Goal: Transaction & Acquisition: Purchase product/service

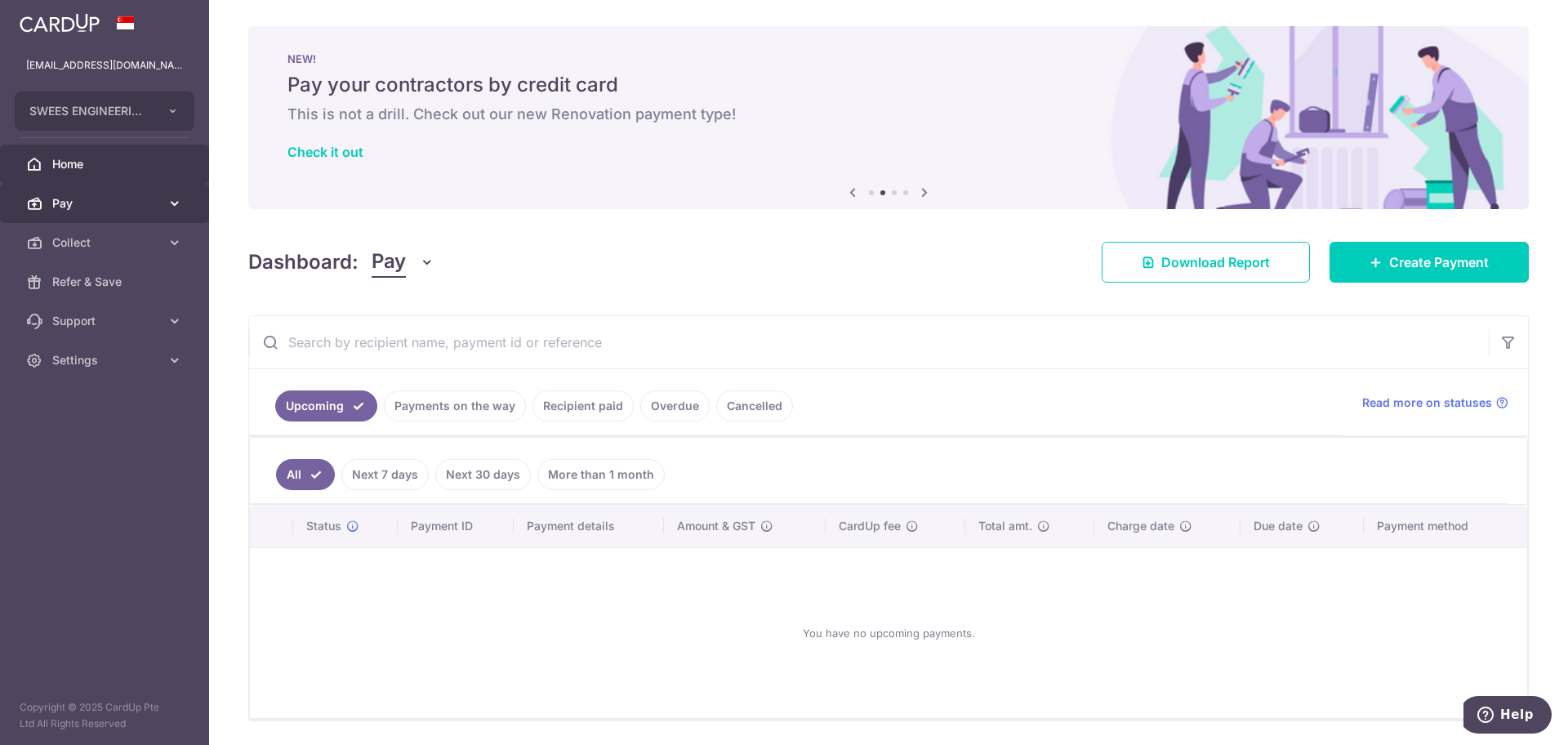
click at [165, 209] on link "Pay" at bounding box center [104, 203] width 209 height 39
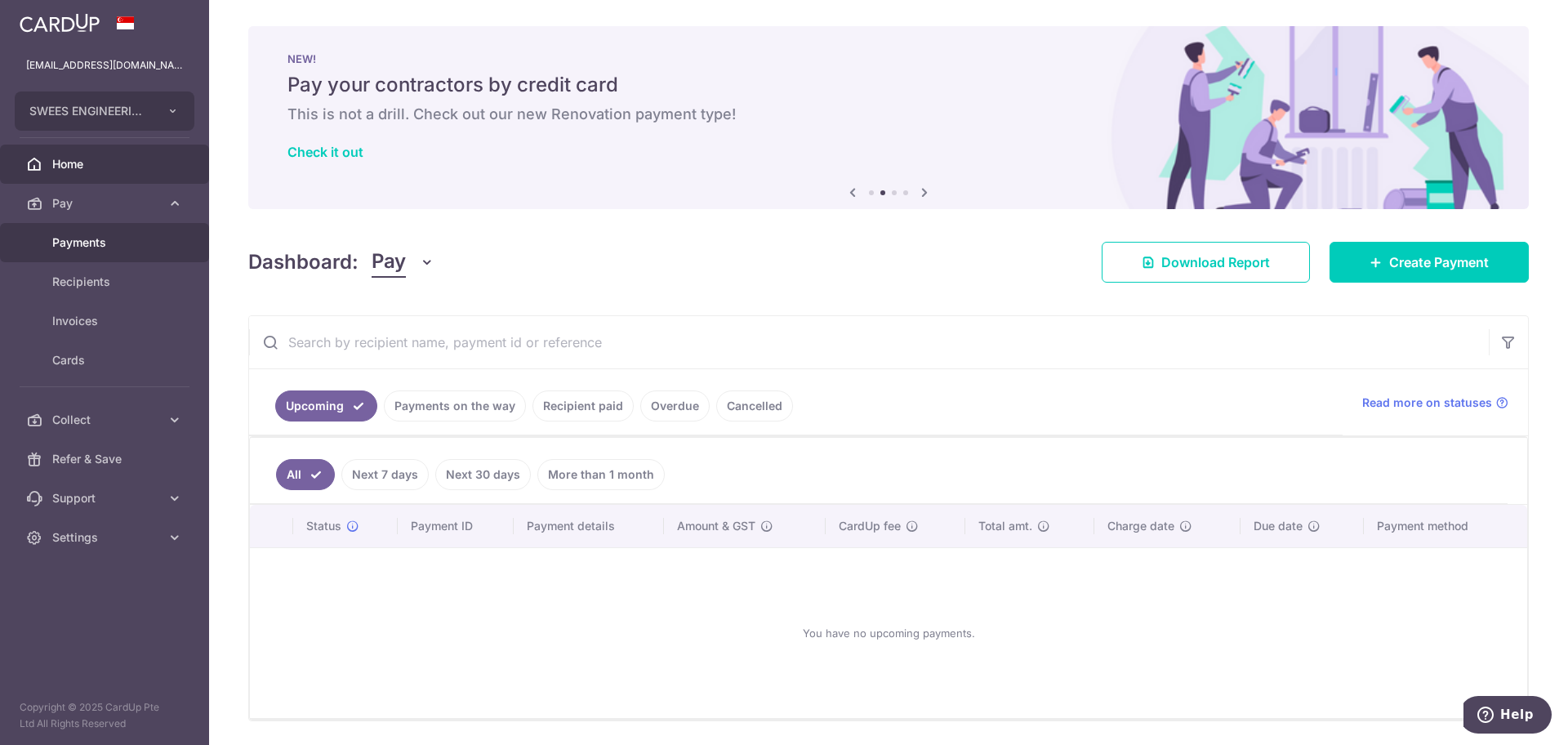
click at [81, 247] on span "Payments" at bounding box center [106, 243] width 108 height 16
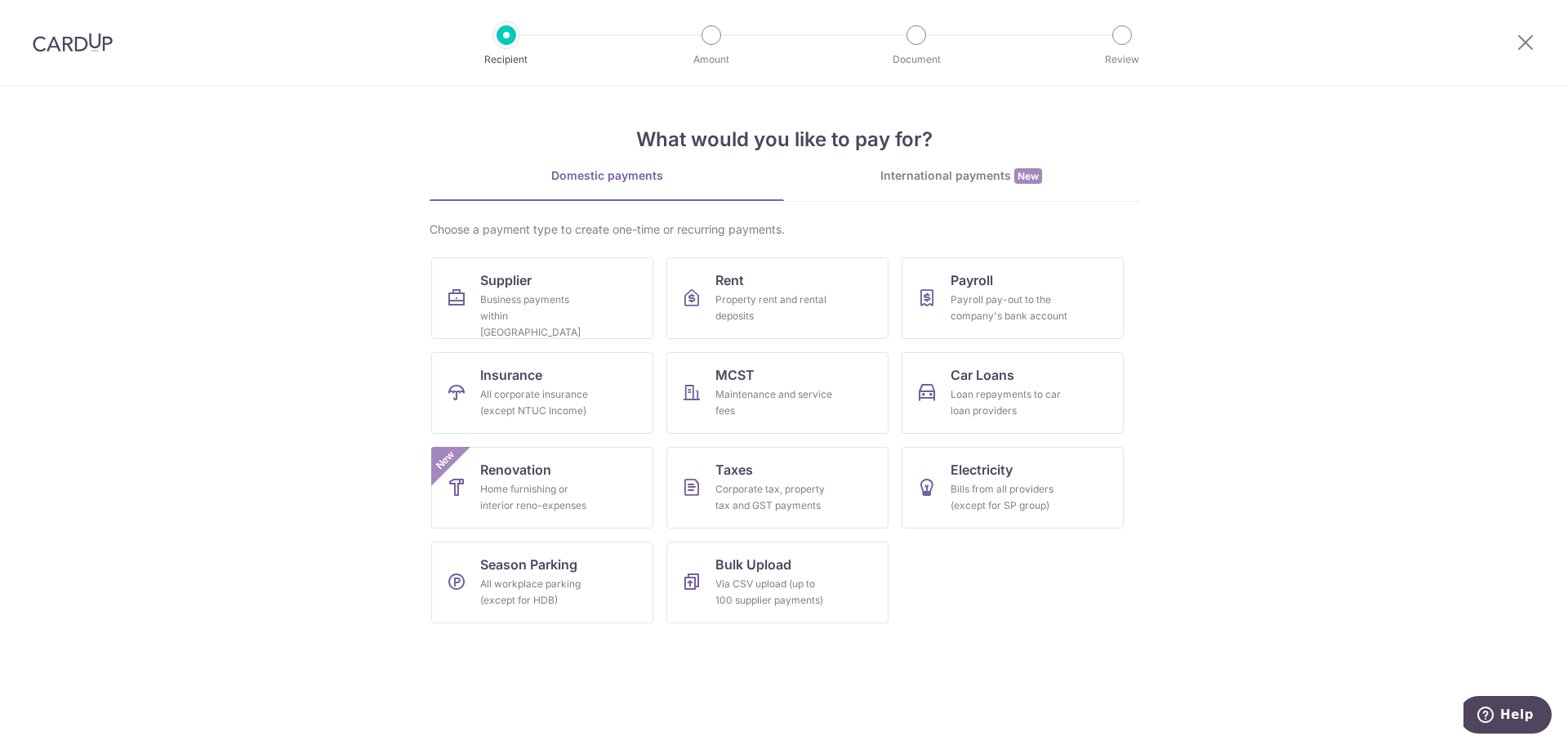
click at [968, 175] on div "International payments New" at bounding box center [961, 176] width 354 height 17
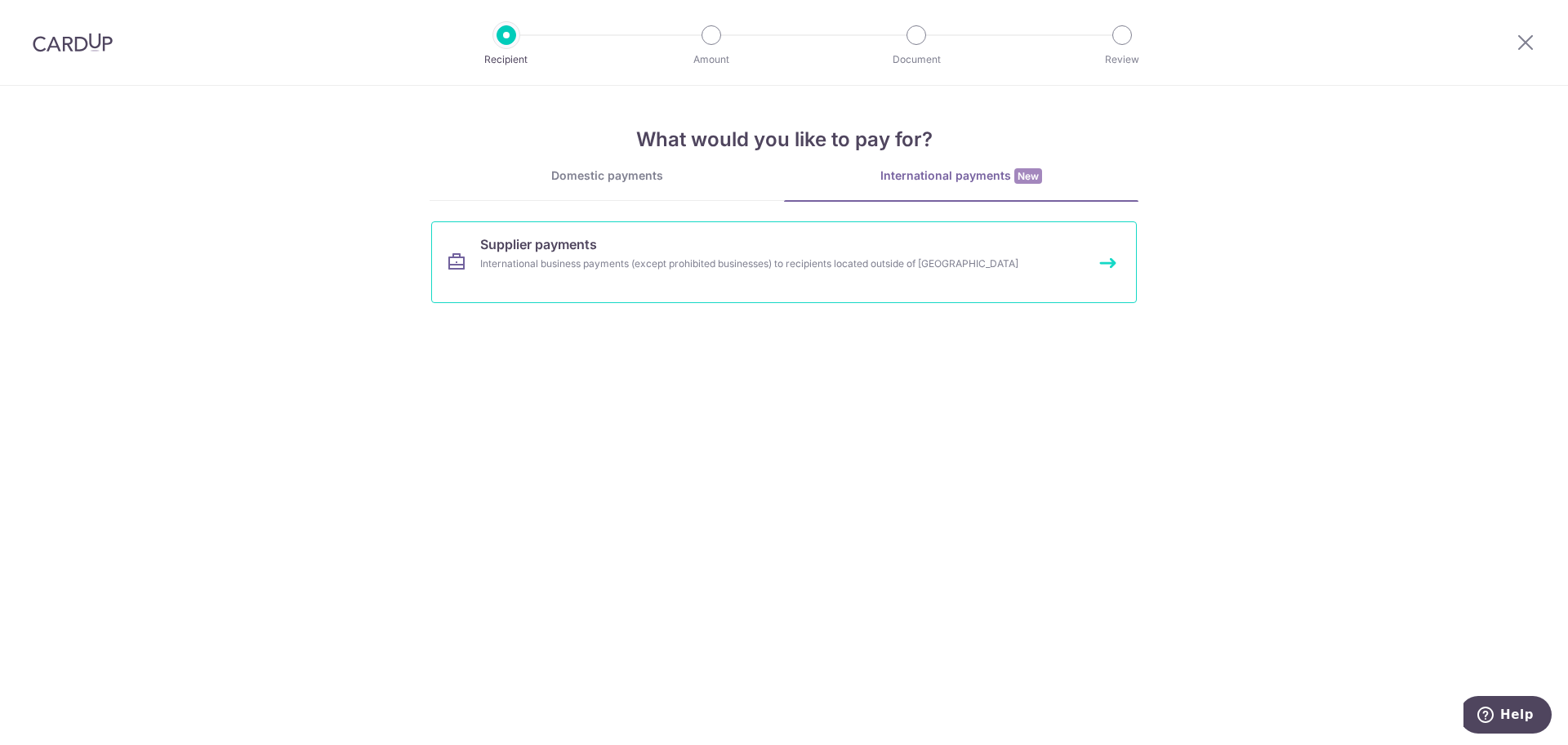
click at [683, 286] on link "Supplier payments International business payments (except prohibited businesses…" at bounding box center [784, 262] width 706 height 81
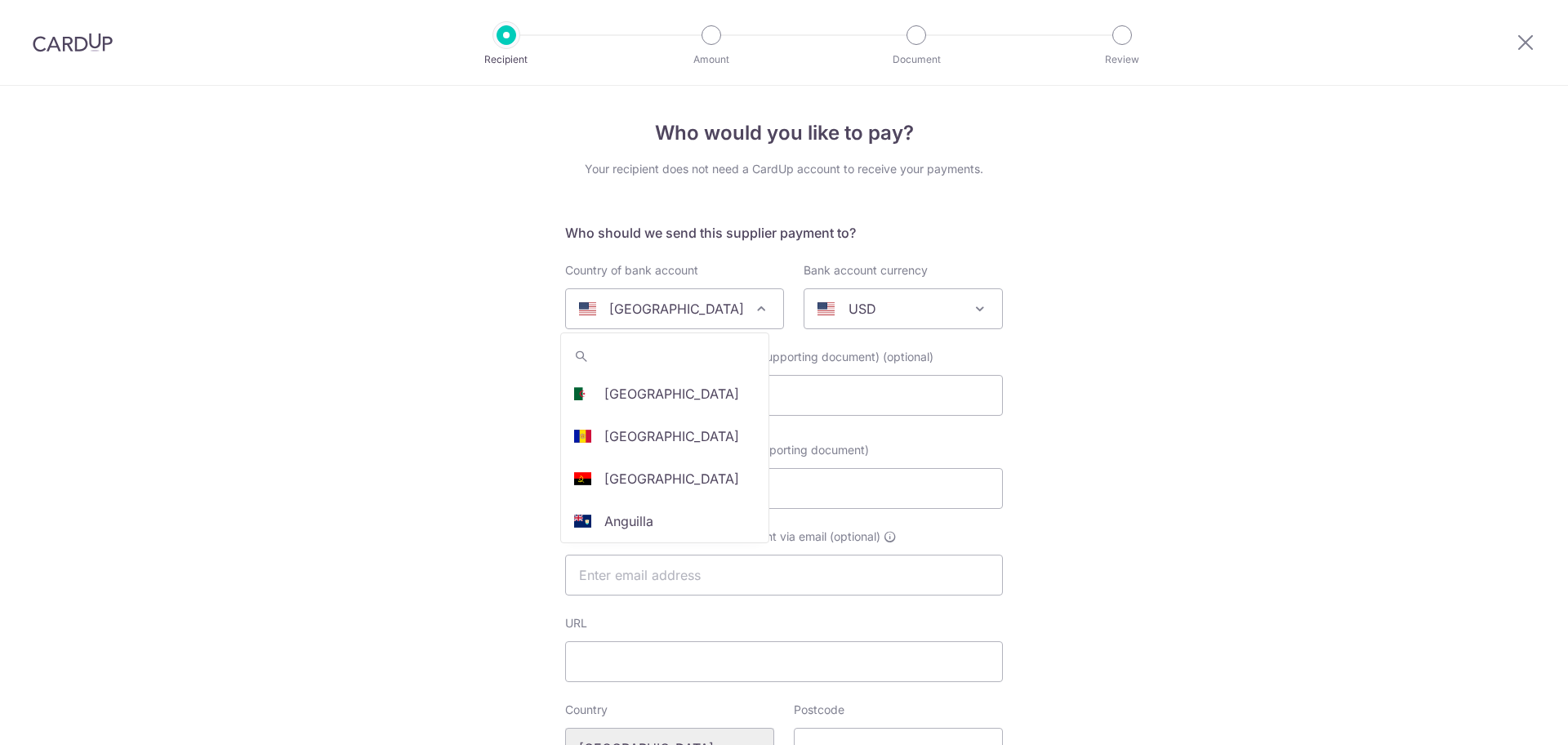
select select
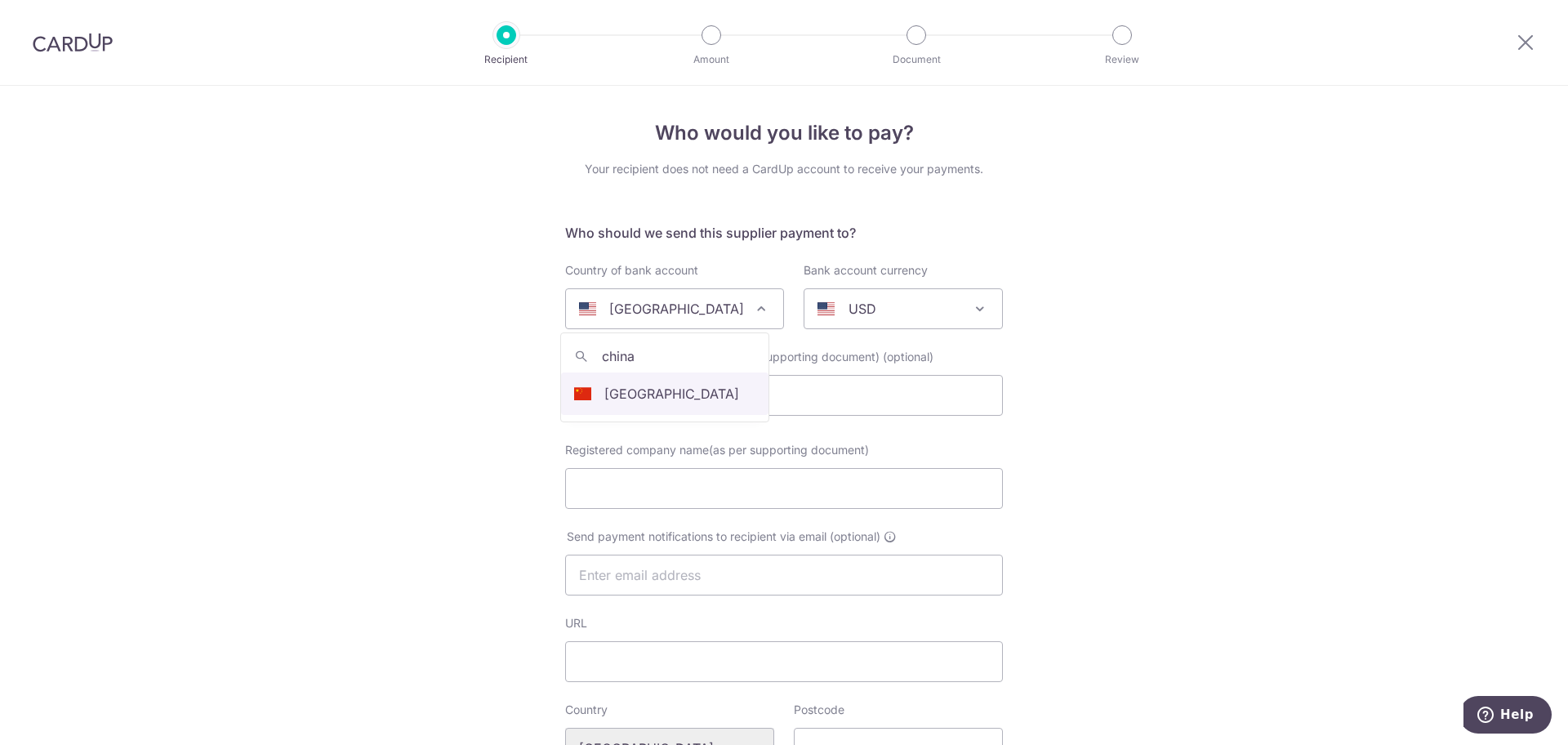
type input "china"
select select "48"
select select "[GEOGRAPHIC_DATA]"
select select
click at [718, 408] on input "text" at bounding box center [784, 395] width 438 height 41
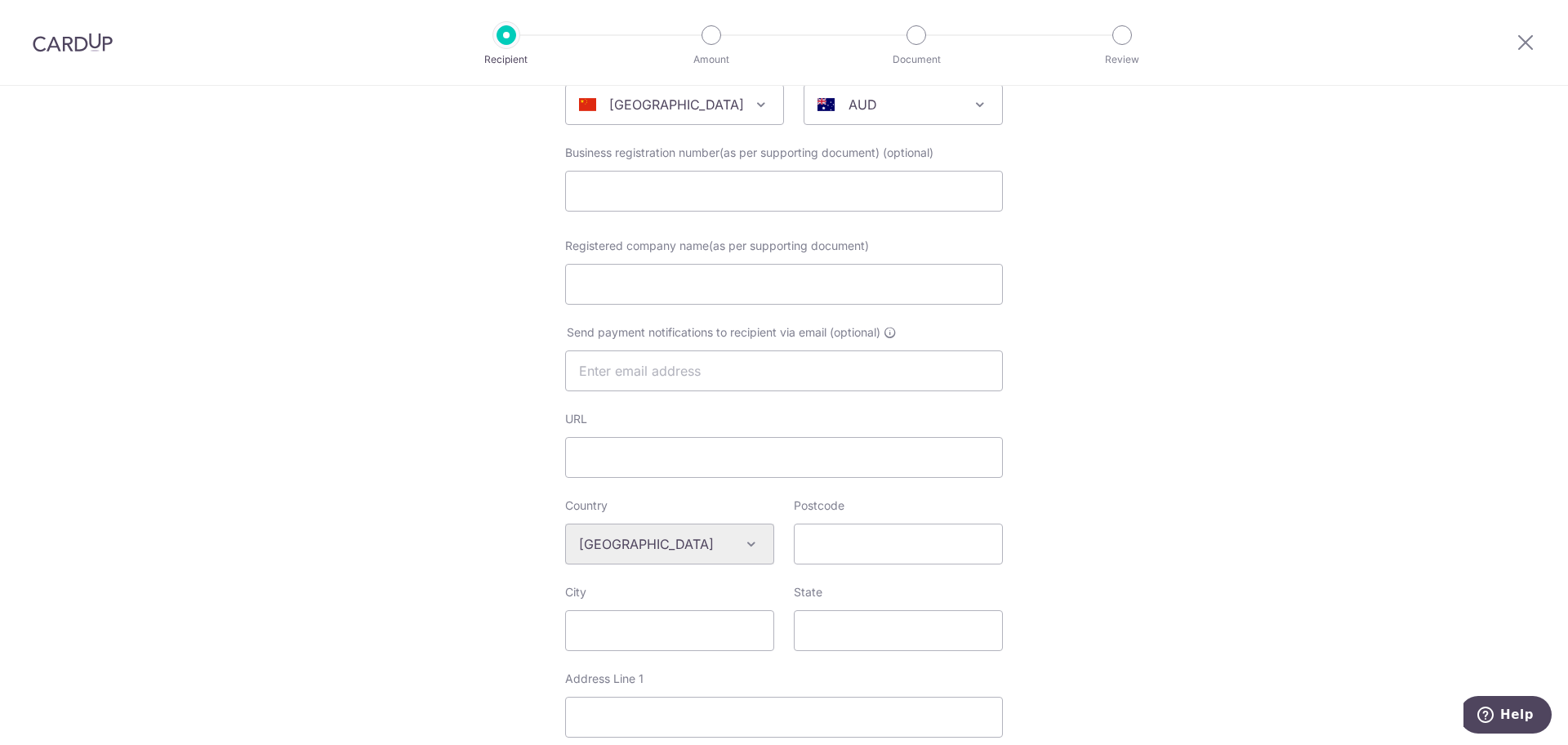
scroll to position [103, 0]
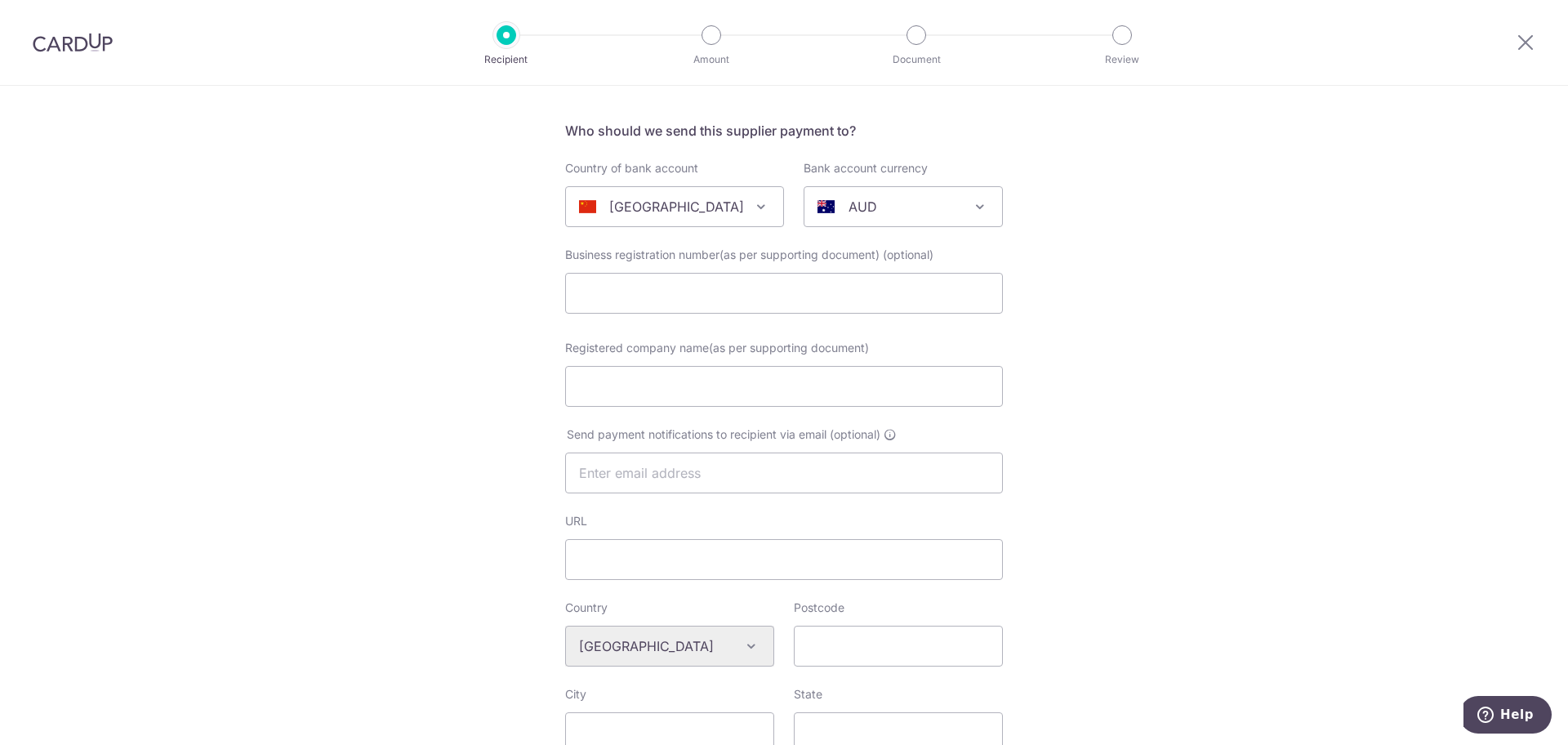
click at [912, 219] on span "AUD" at bounding box center [903, 206] width 198 height 39
type input "usd"
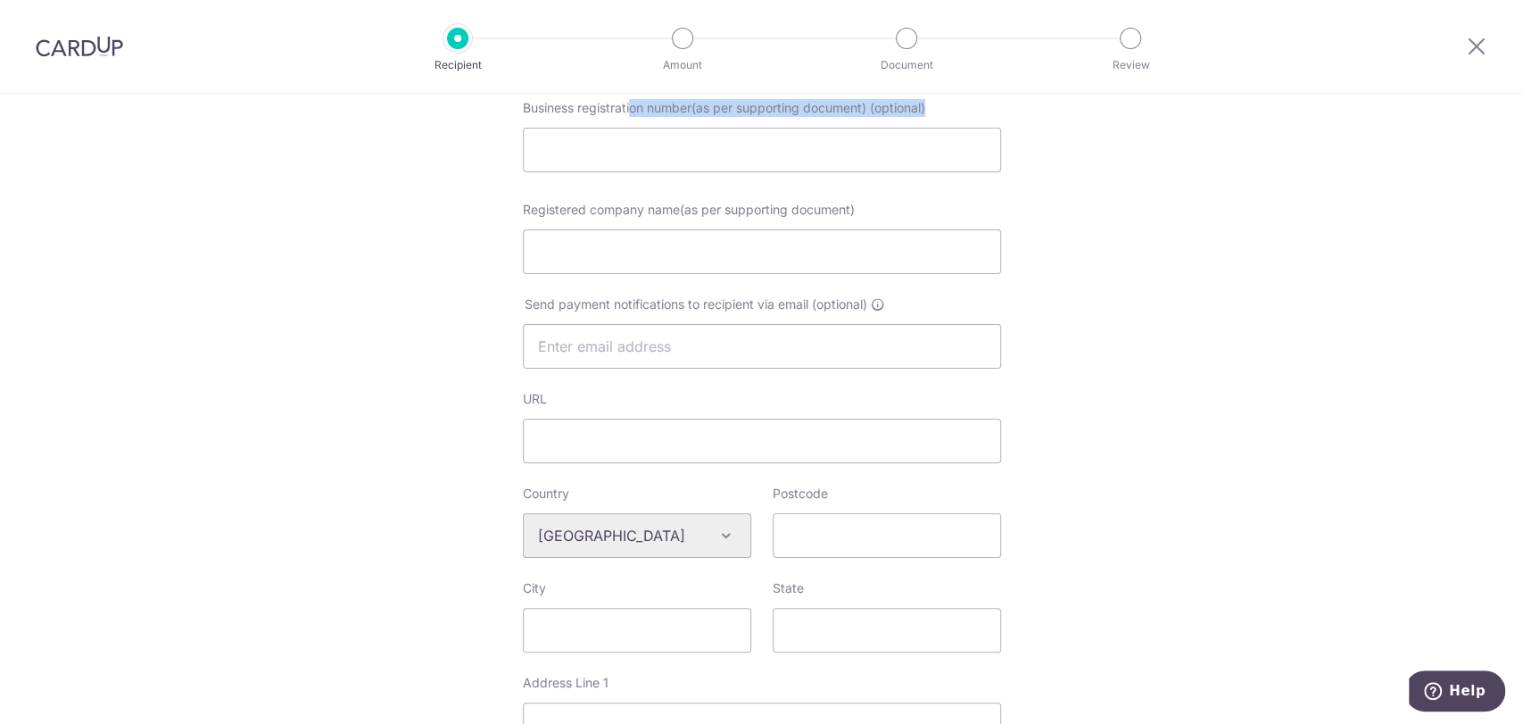
scroll to position [187, 0]
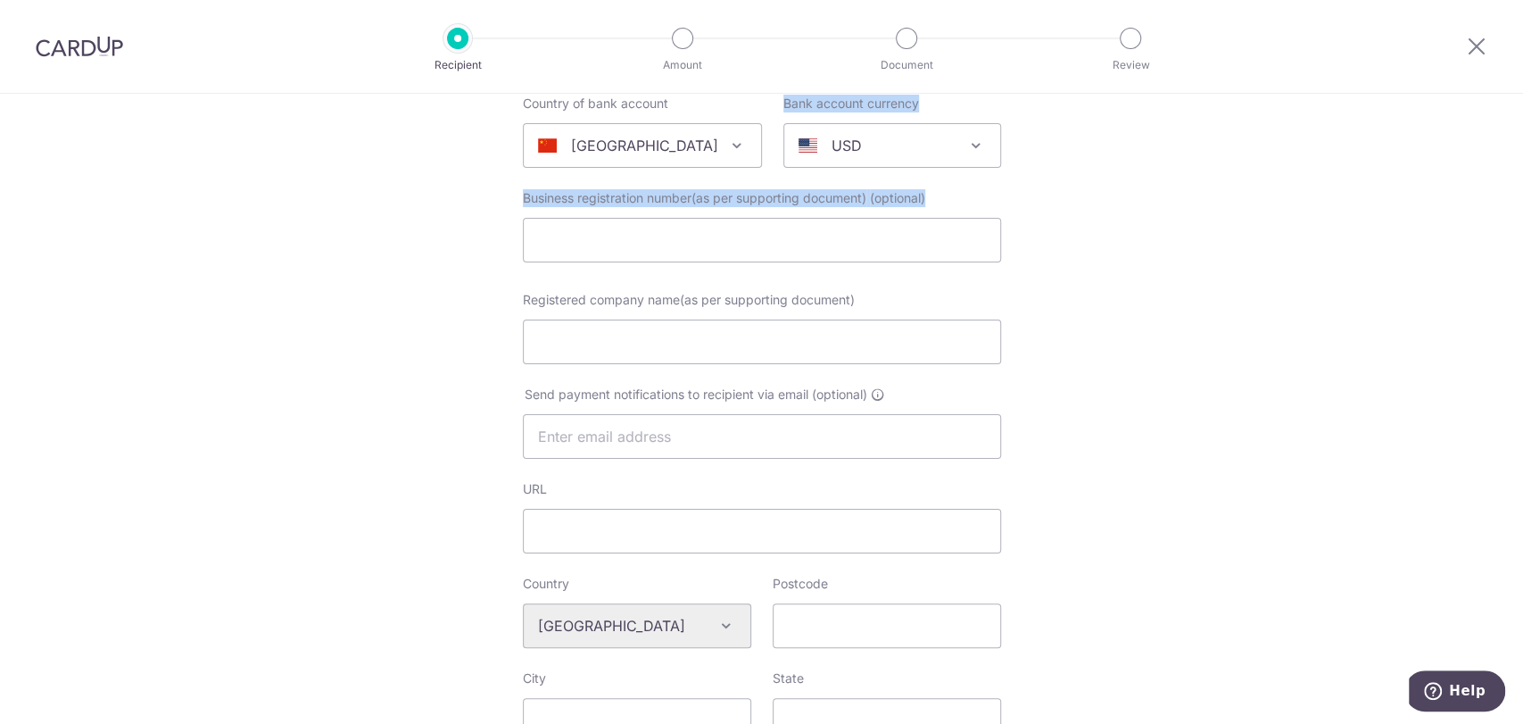
drag, startPoint x: 518, startPoint y: 102, endPoint x: 625, endPoint y: 101, distance: 107.1
click at [625, 101] on form "Who should we send this supplier payment to? Country of bank account [GEOGRAPHI…" at bounding box center [762, 692] width 478 height 1281
click at [623, 297] on span "Registered company name(as per supporting document)" at bounding box center [689, 304] width 332 height 15
click at [623, 325] on input "Registered company name(as per supporting document)" at bounding box center [762, 347] width 478 height 45
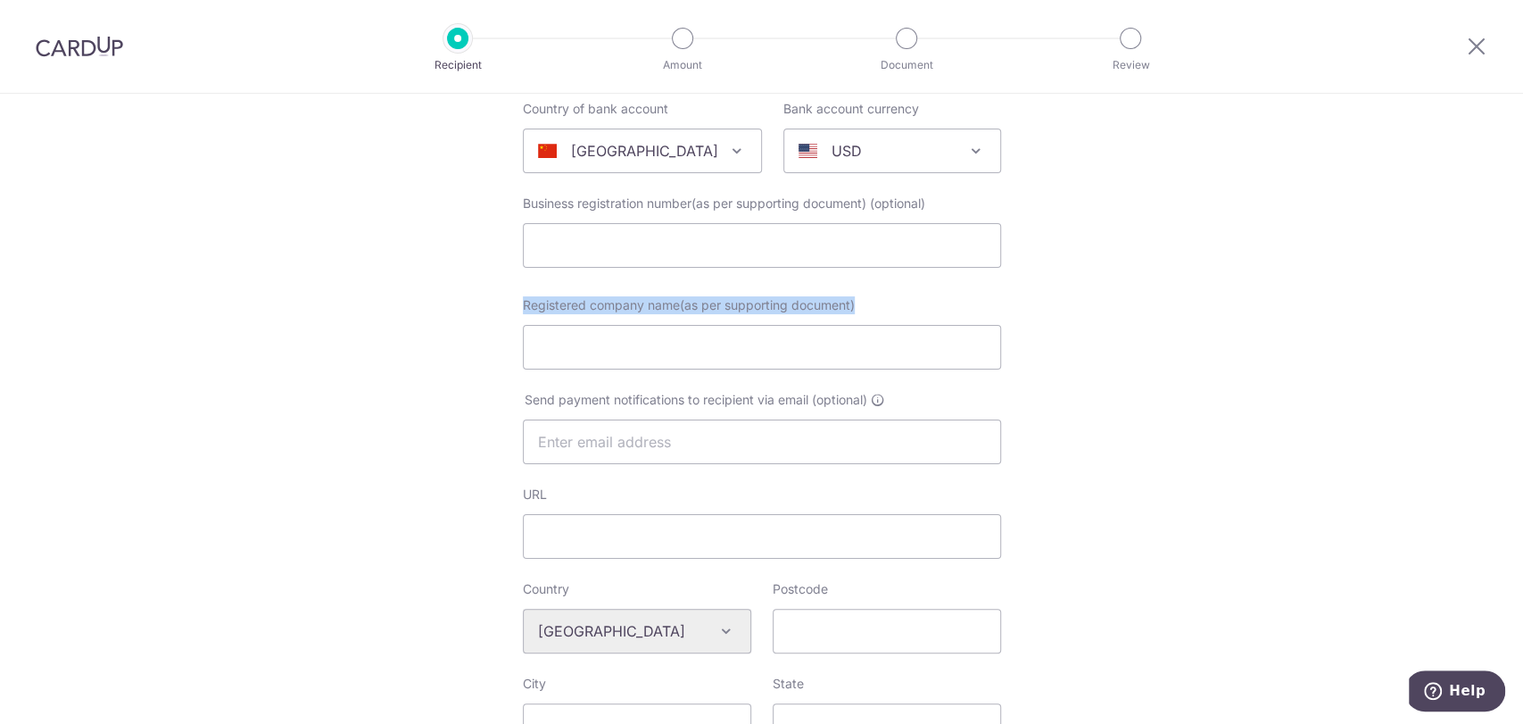
drag, startPoint x: 512, startPoint y: 305, endPoint x: 823, endPoint y: 320, distance: 310.9
click at [823, 320] on div "Registered company name(as per supporting document)" at bounding box center [762, 332] width 500 height 73
copy span "Registered company name(as per supporting document)"
click at [1319, 330] on div "Who would you like to pay? Your recipient does not need a CardUp account to rec…" at bounding box center [761, 664] width 1523 height 1515
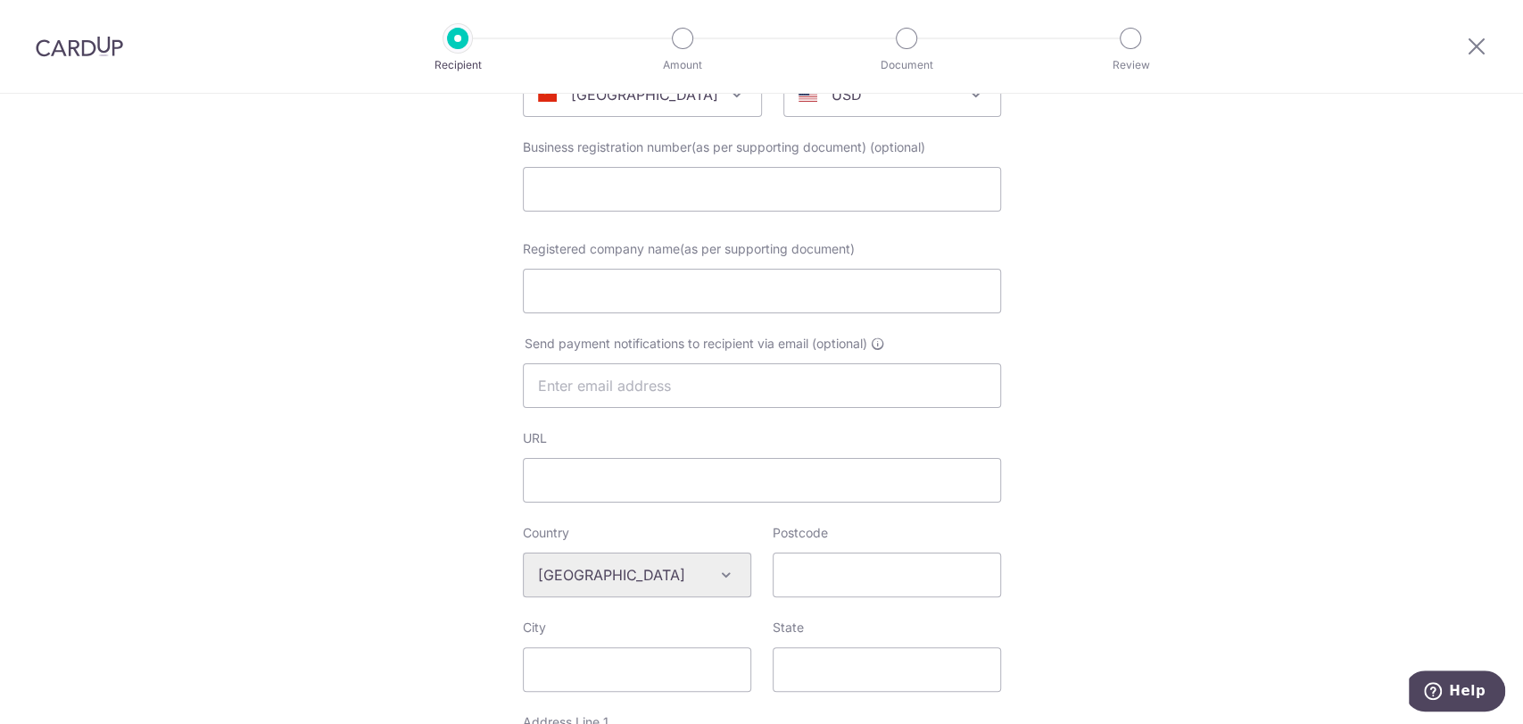
scroll to position [290, 0]
